Goal: Information Seeking & Learning: Understand process/instructions

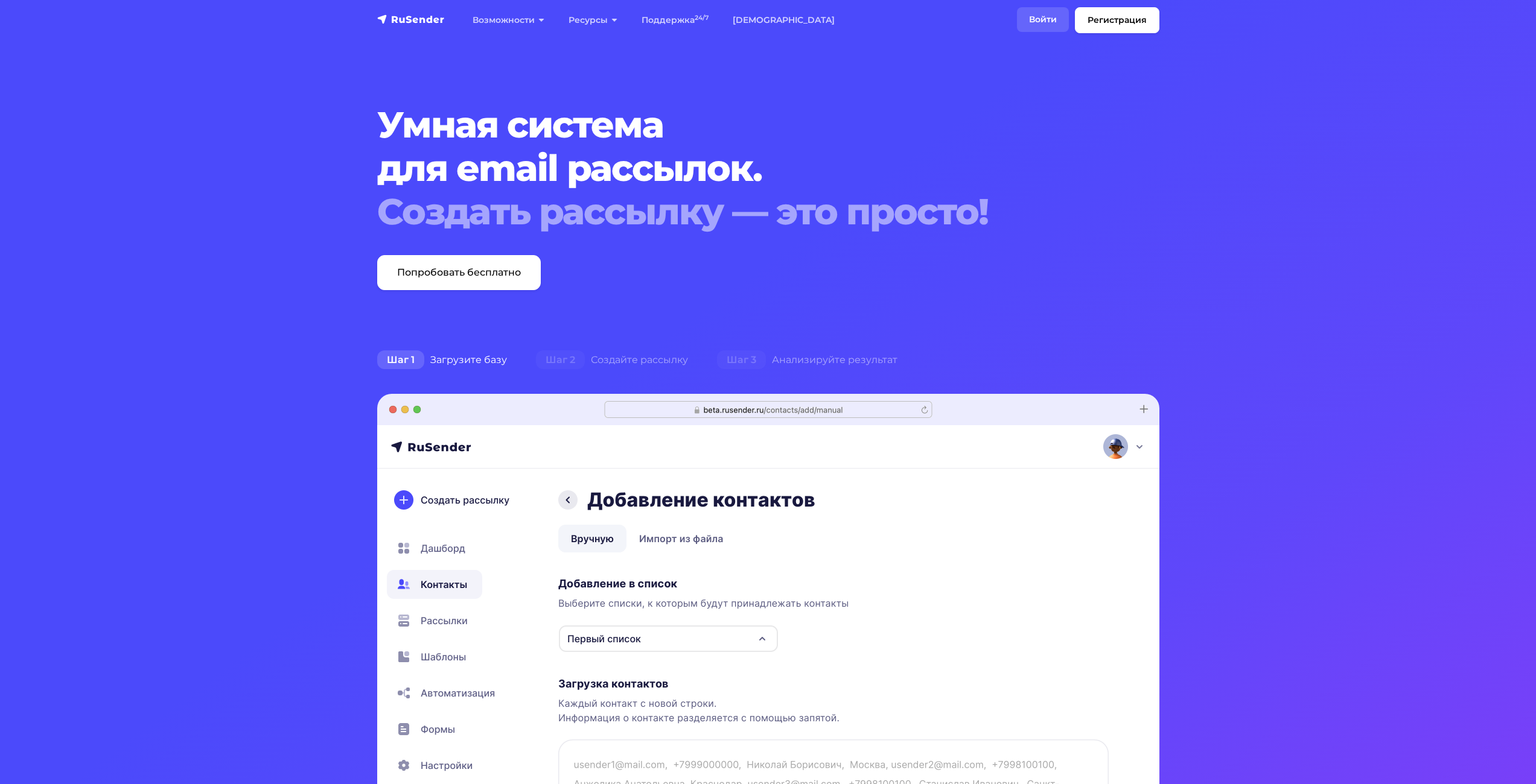
click at [1039, 20] on link "Войти" at bounding box center [1042, 20] width 52 height 25
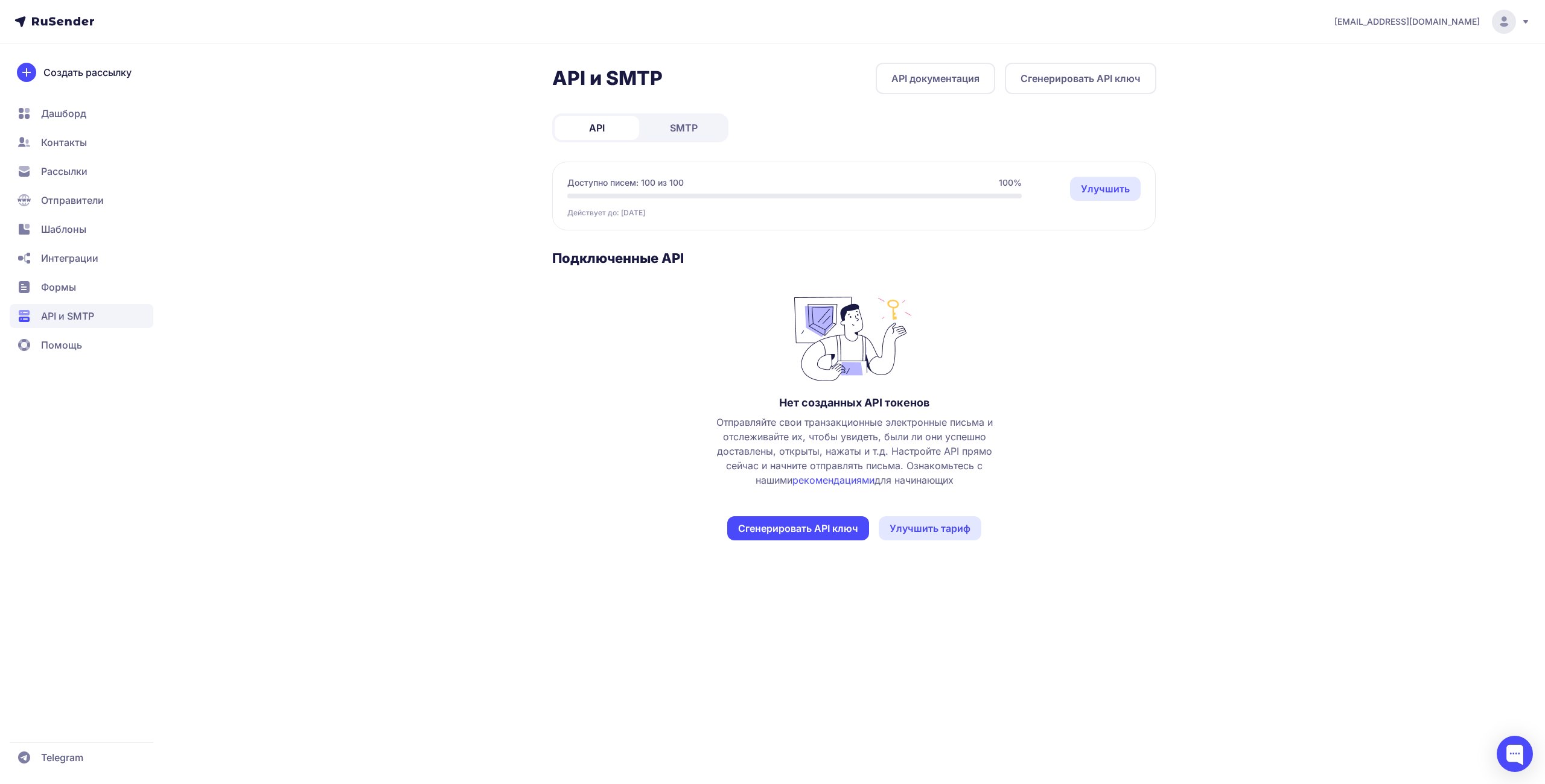
click at [949, 72] on link "API документация" at bounding box center [935, 79] width 120 height 31
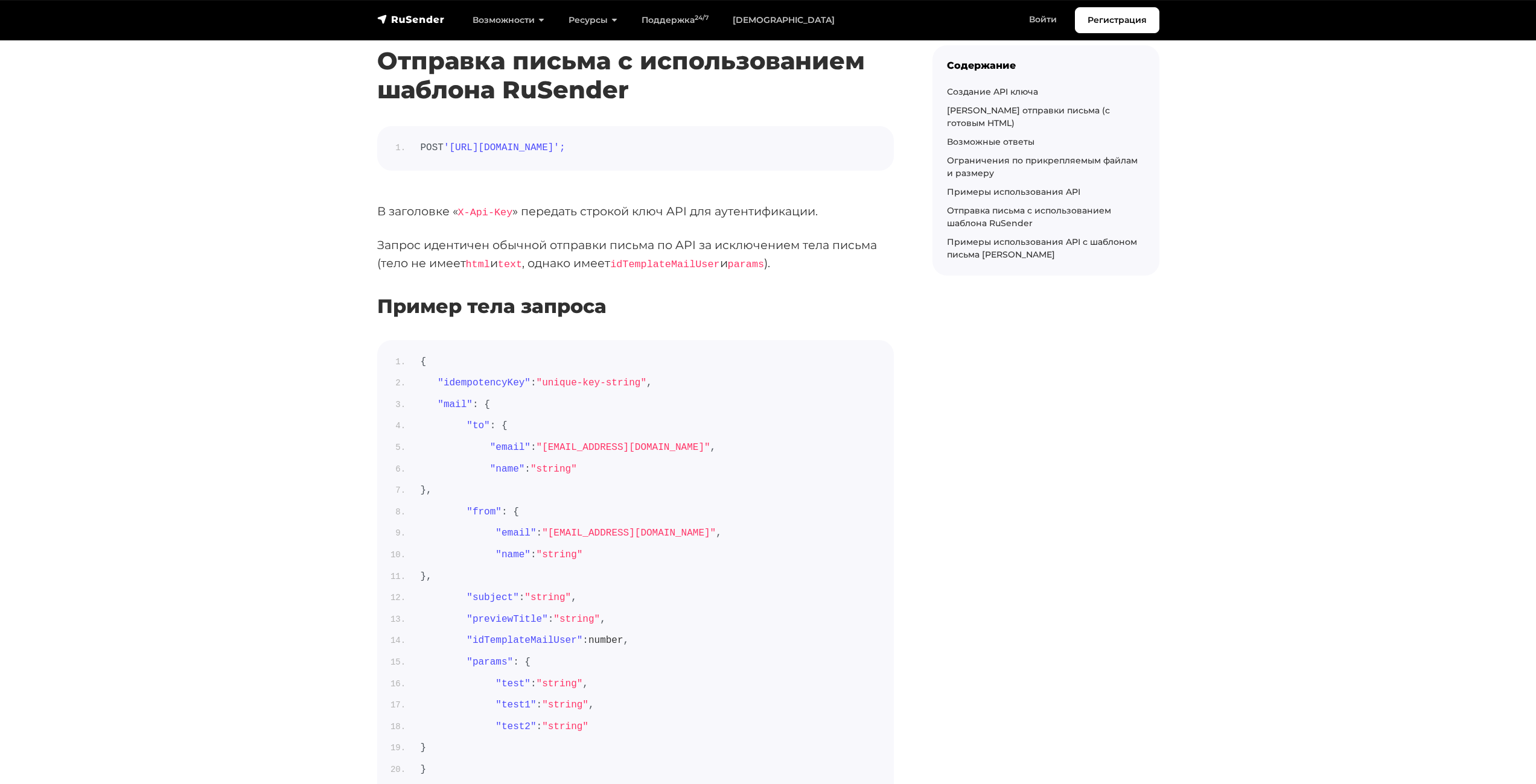
scroll to position [5441, 0]
